Goal: Find specific page/section: Find specific page/section

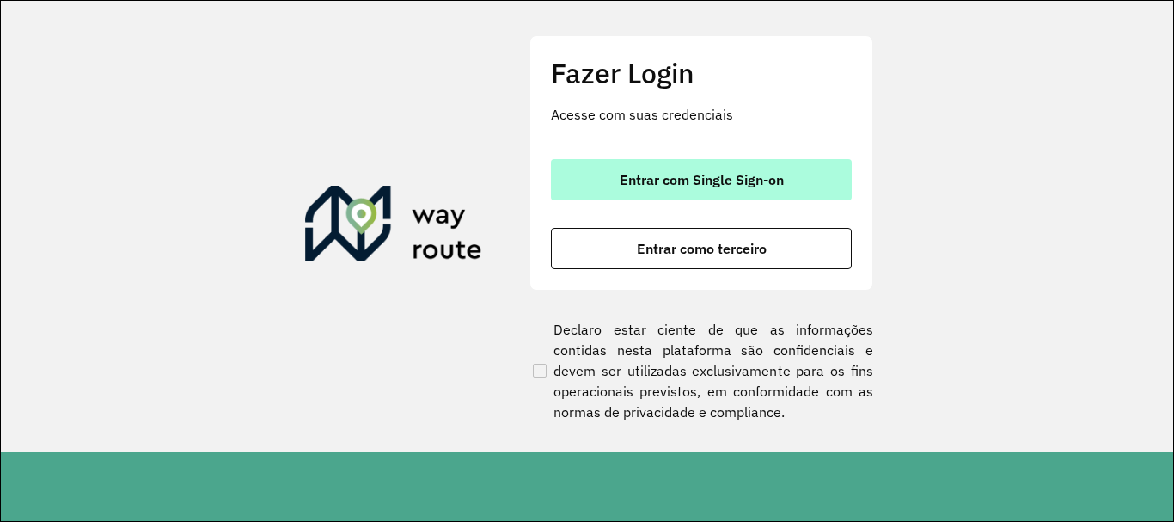
click at [631, 180] on span "Entrar com Single Sign-on" at bounding box center [702, 180] width 164 height 14
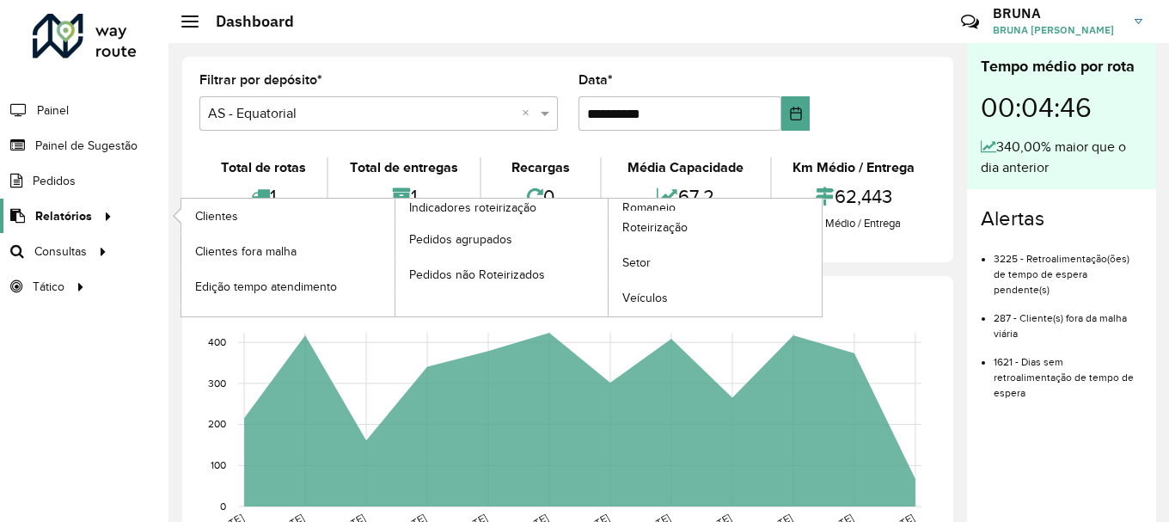
click at [57, 225] on link "Relatórios" at bounding box center [59, 216] width 118 height 34
click at [662, 204] on span "Romaneio" at bounding box center [650, 208] width 56 height 18
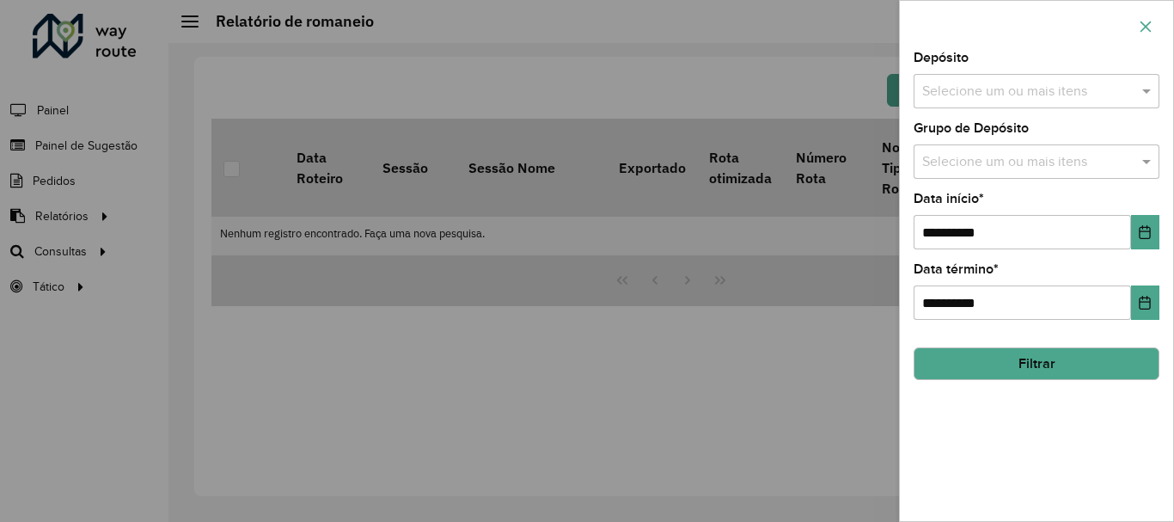
click at [1142, 27] on icon "button" at bounding box center [1146, 27] width 14 height 14
